Goal: Information Seeking & Learning: Learn about a topic

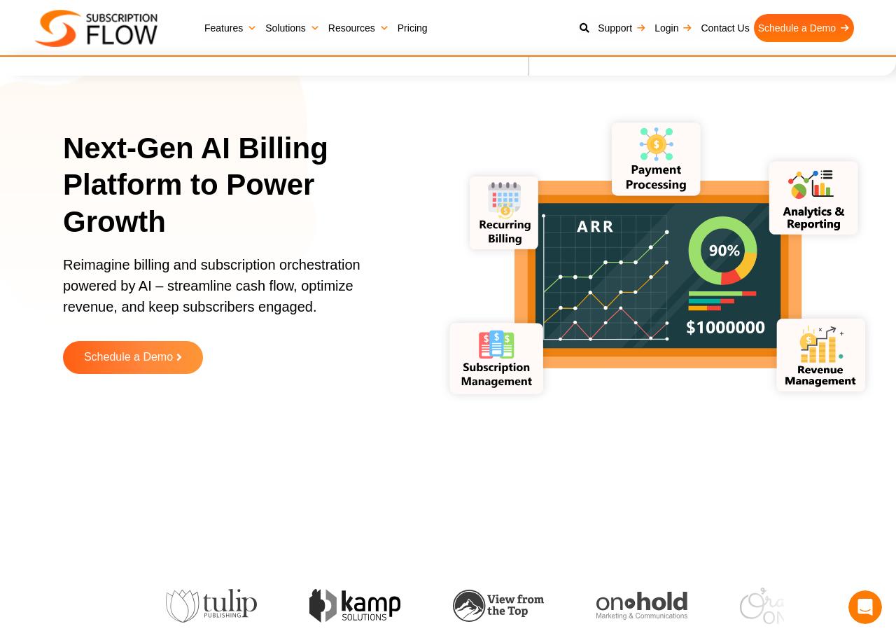
click at [418, 29] on link "Pricing" at bounding box center [412, 28] width 38 height 28
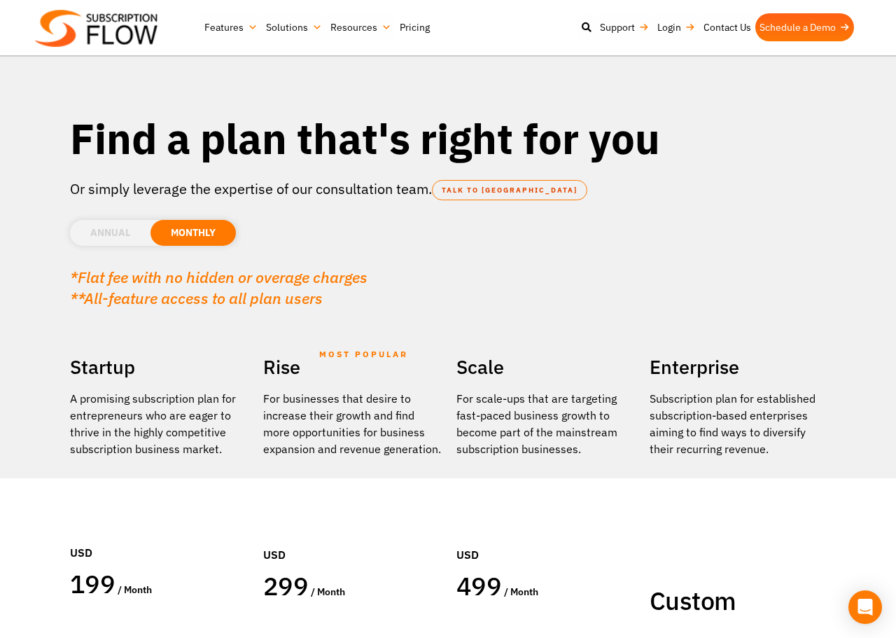
click at [129, 235] on li "ANNUAL" at bounding box center [110, 233] width 80 height 26
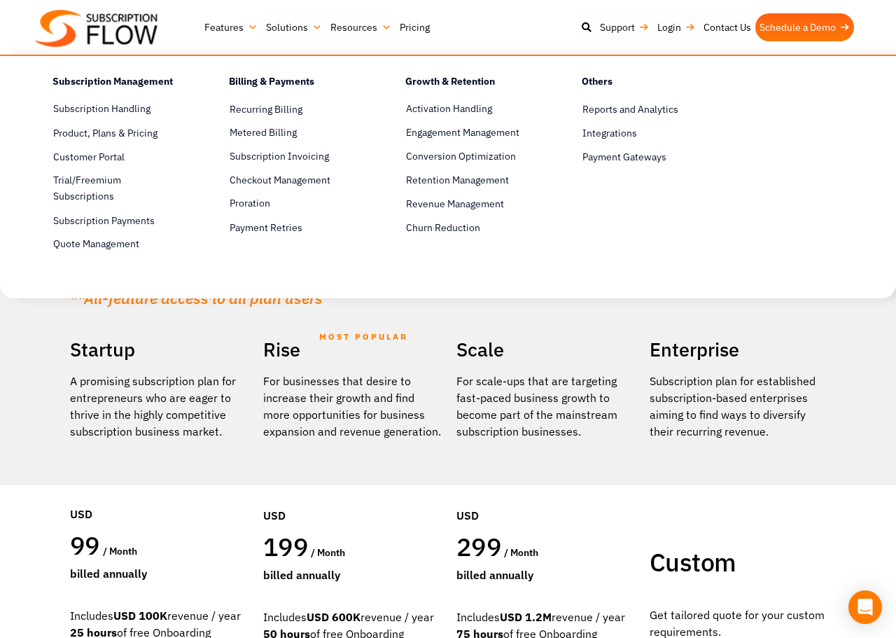
click at [117, 33] on img at bounding box center [96, 28] width 122 height 37
